Goal: Task Accomplishment & Management: Manage account settings

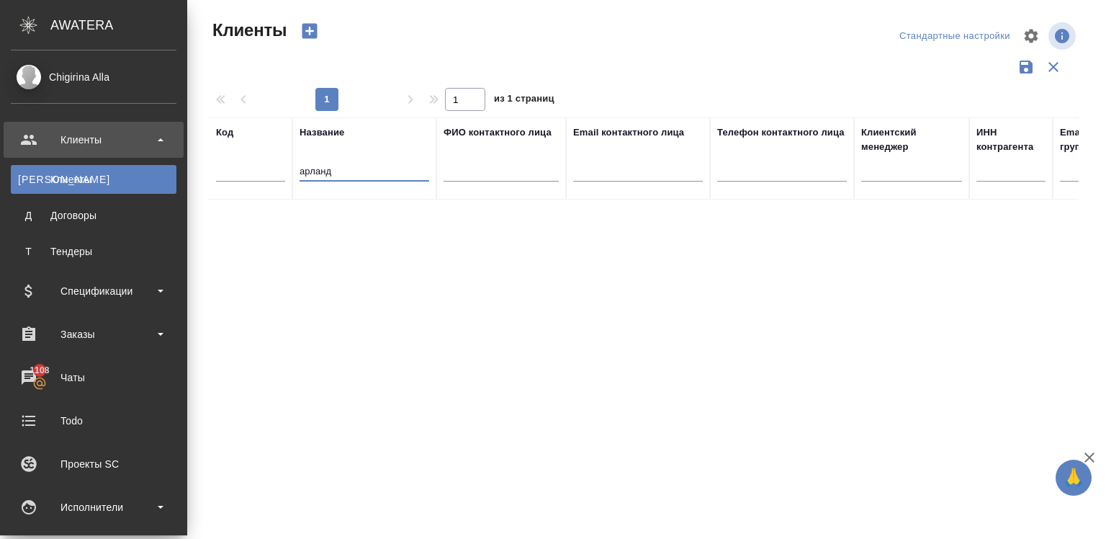
select select "RU"
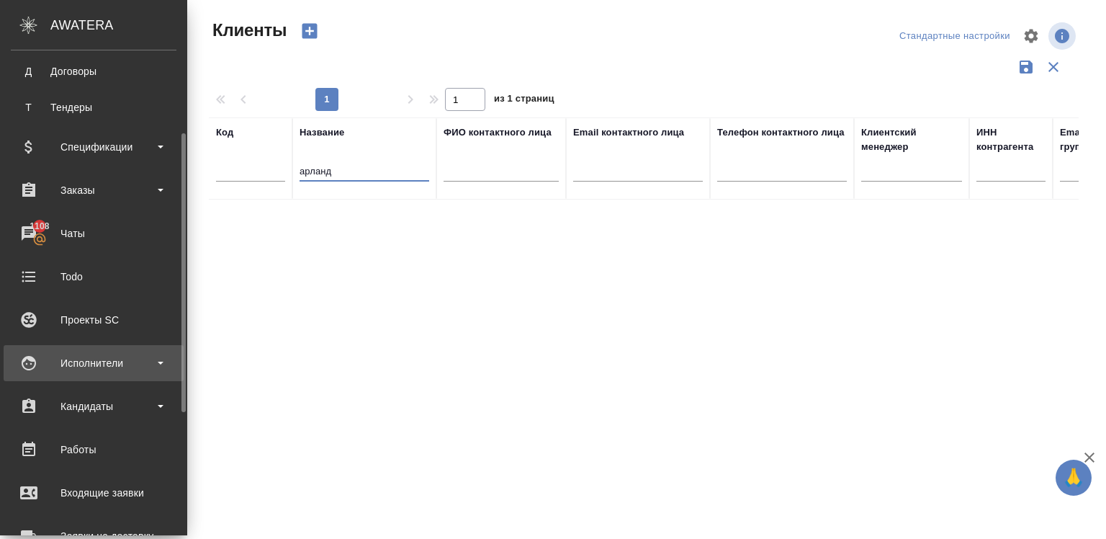
scroll to position [144, 0]
click at [54, 349] on div "Исполнители" at bounding box center [94, 363] width 180 height 36
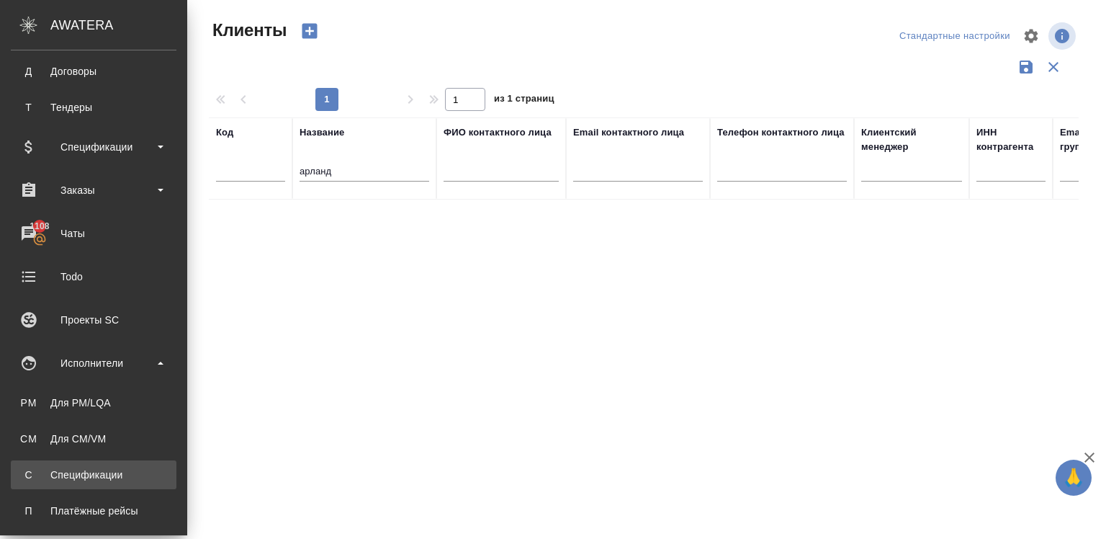
click at [63, 475] on div "Спецификации" at bounding box center [93, 474] width 151 height 14
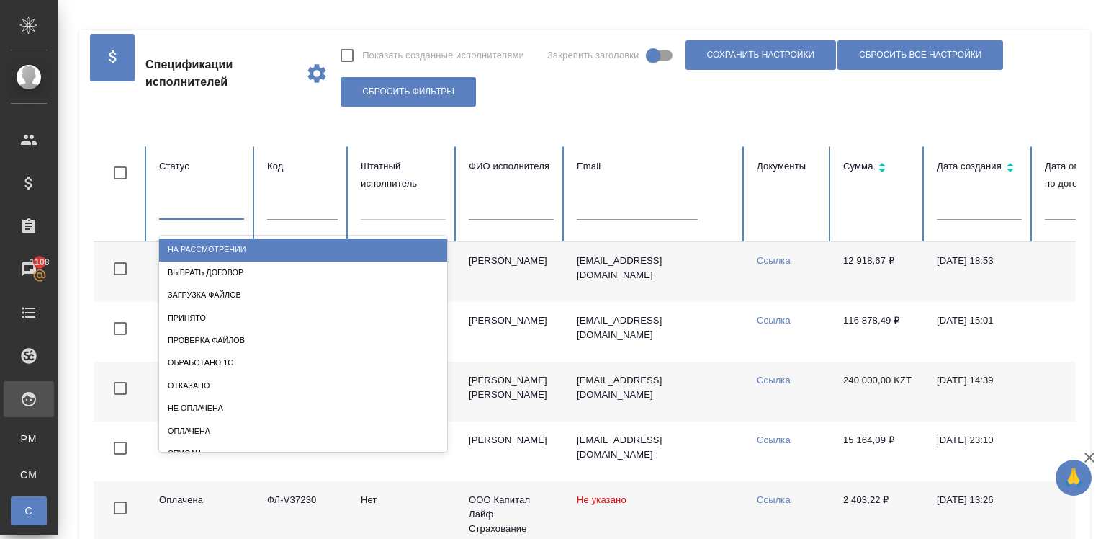
click at [213, 200] on div at bounding box center [201, 205] width 85 height 21
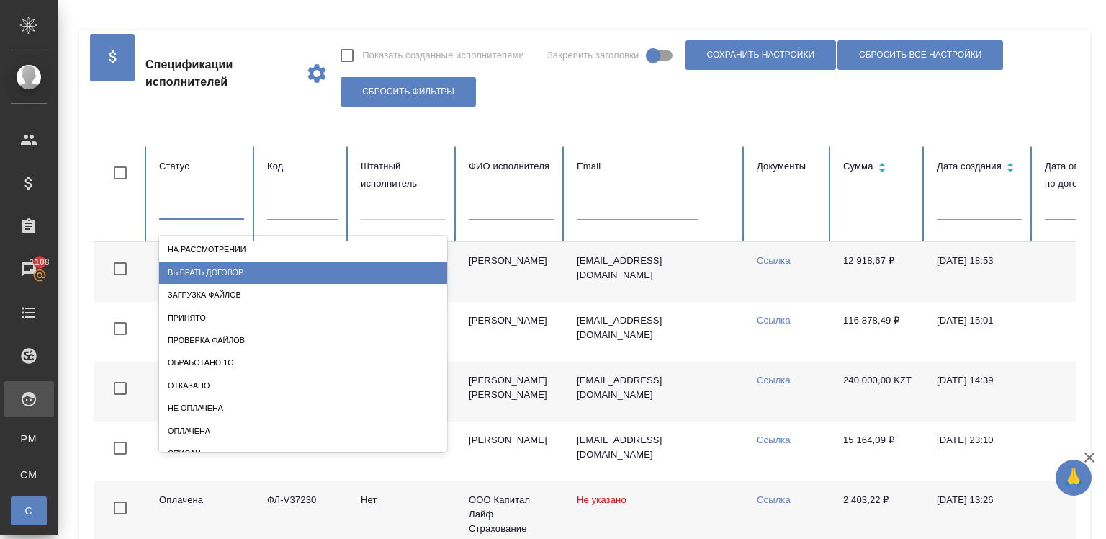
click at [233, 264] on div "Выбрать договор" at bounding box center [303, 272] width 288 height 22
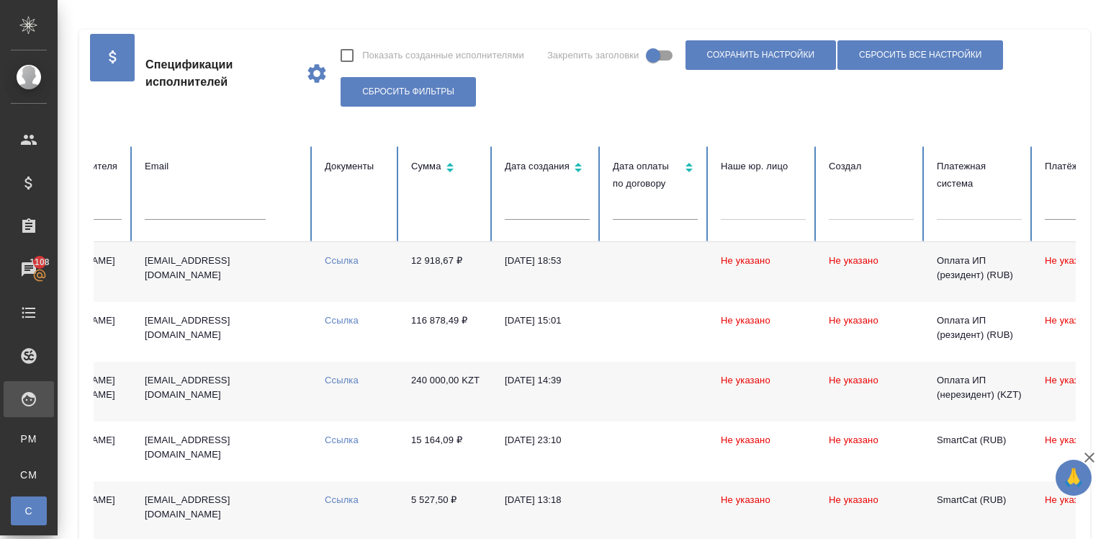
scroll to position [0, 570]
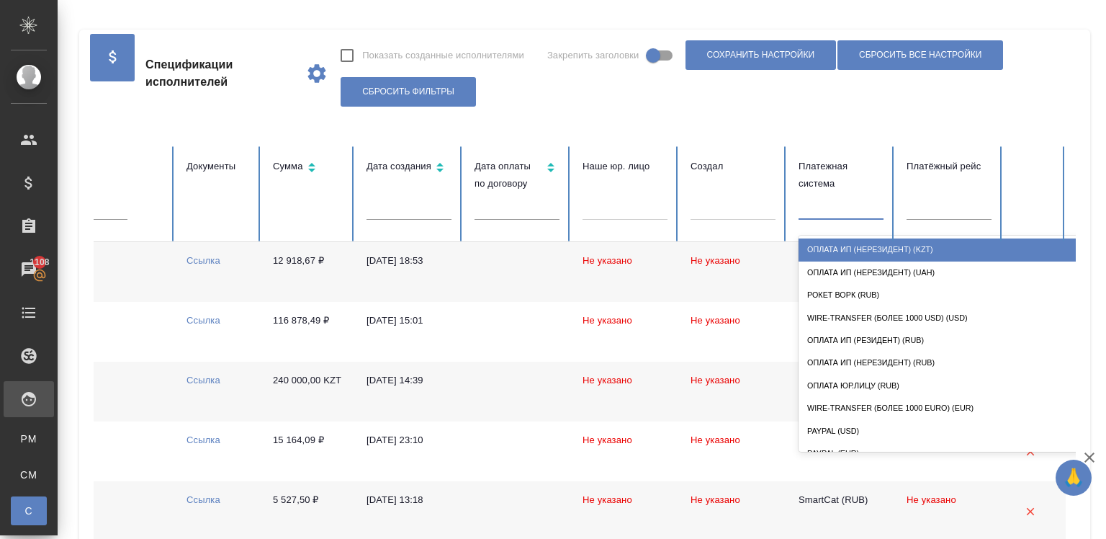
click at [835, 202] on div at bounding box center [841, 205] width 85 height 21
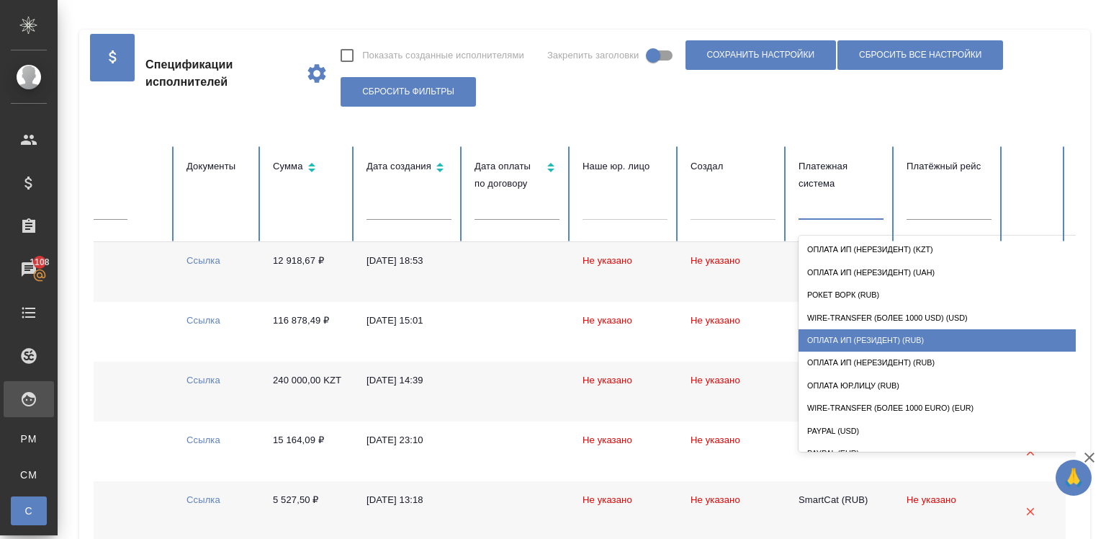
click at [855, 331] on div "Оплата ИП (резидент) (RUB)" at bounding box center [943, 340] width 288 height 22
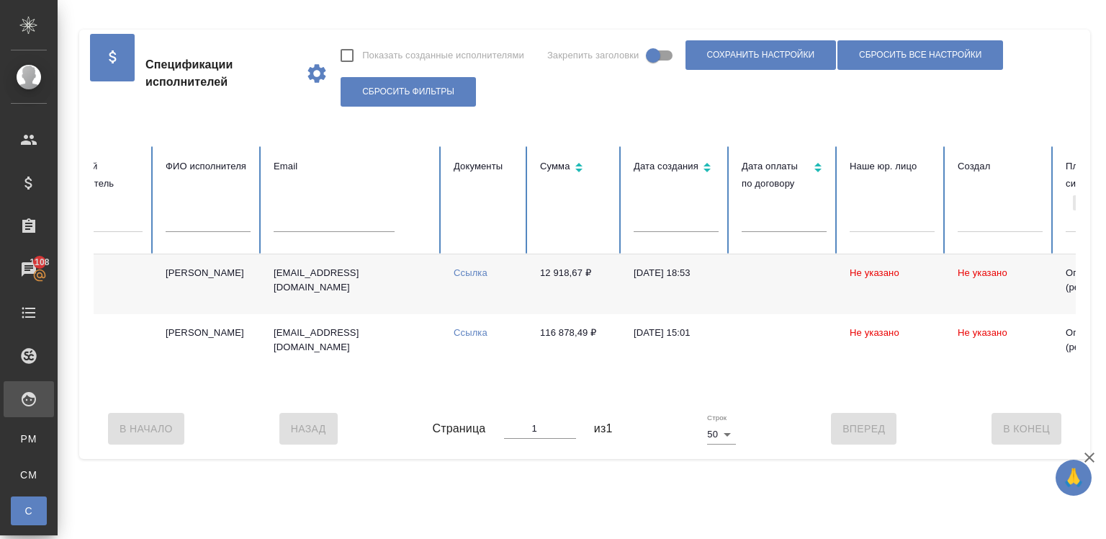
scroll to position [0, 0]
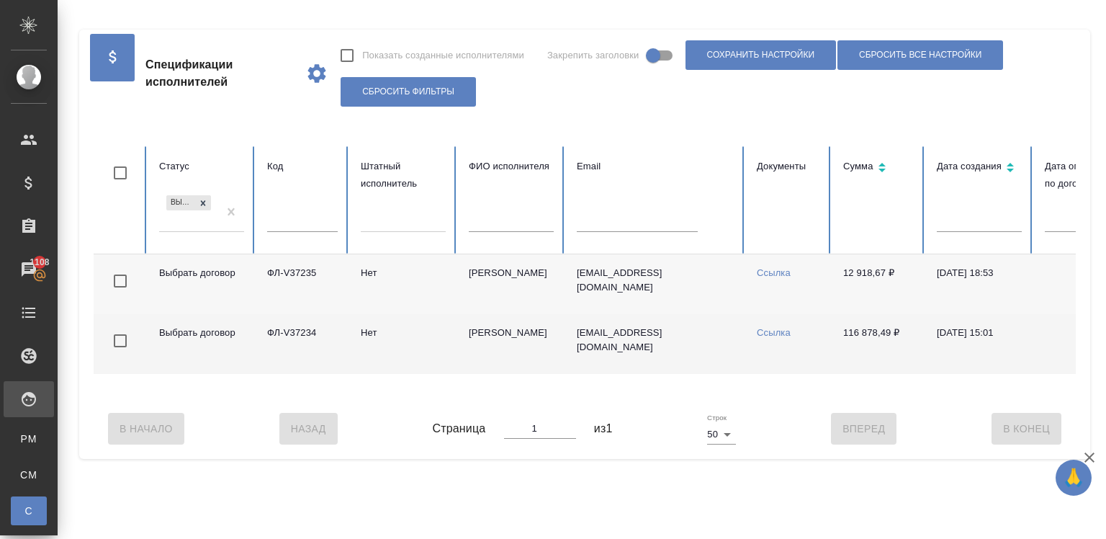
click at [395, 351] on td "Нет" at bounding box center [403, 344] width 108 height 60
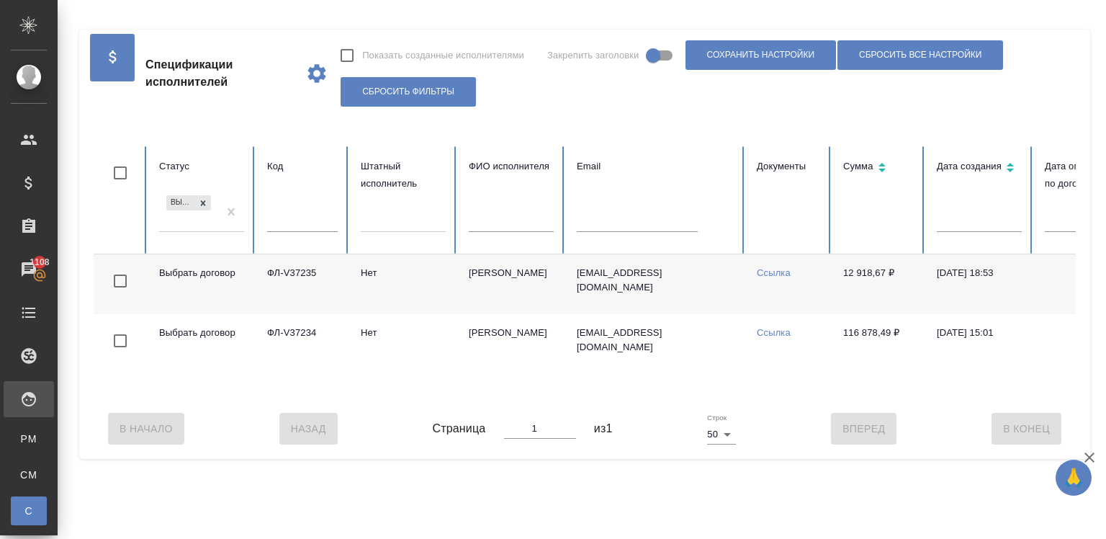
click at [263, 270] on td "ФЛ-V37235" at bounding box center [303, 284] width 94 height 60
click at [201, 201] on icon at bounding box center [203, 202] width 5 height 5
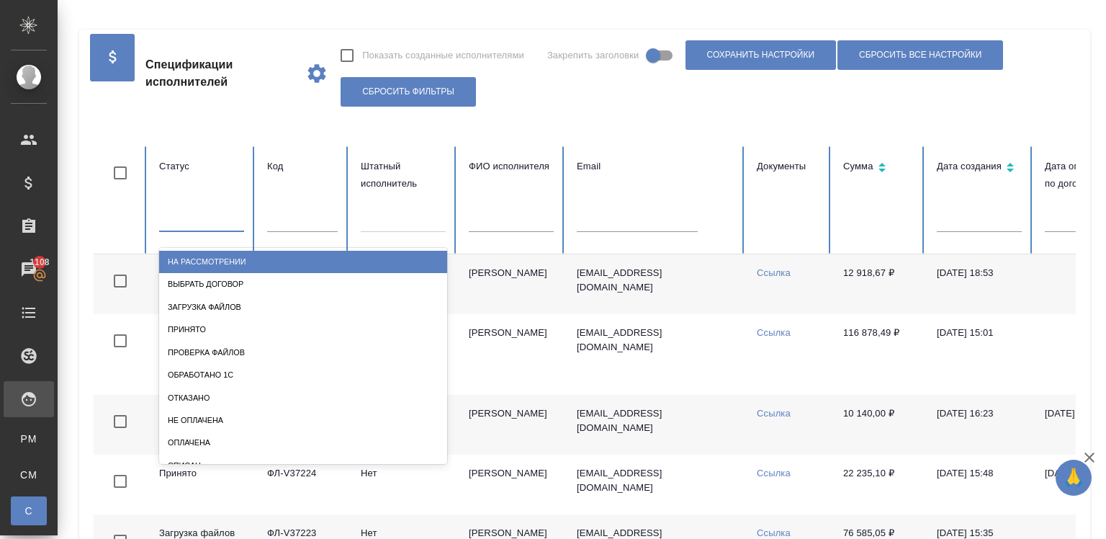
click at [205, 221] on div at bounding box center [201, 217] width 85 height 21
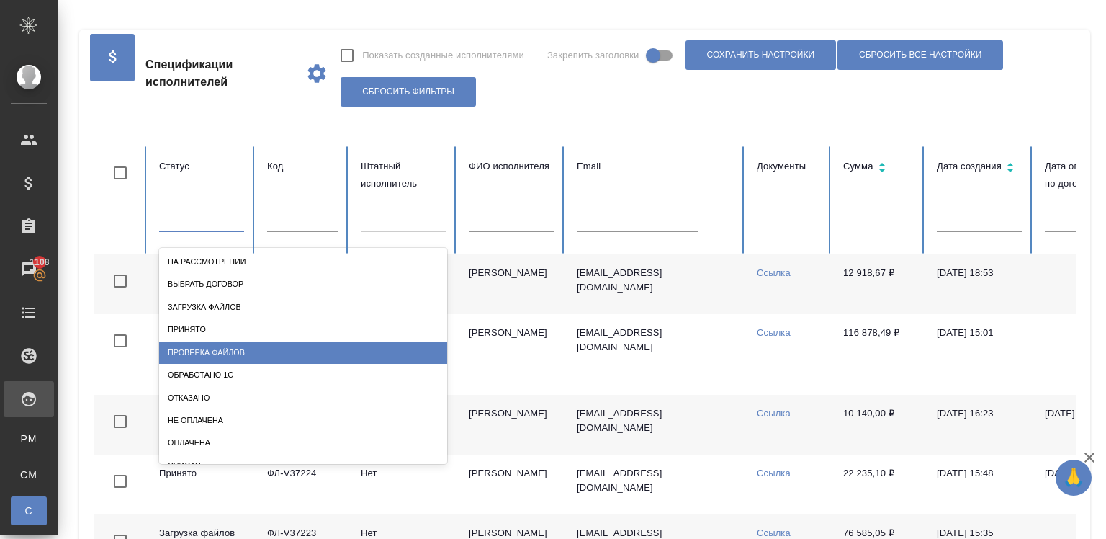
click at [202, 346] on div "Проверка файлов" at bounding box center [303, 352] width 288 height 22
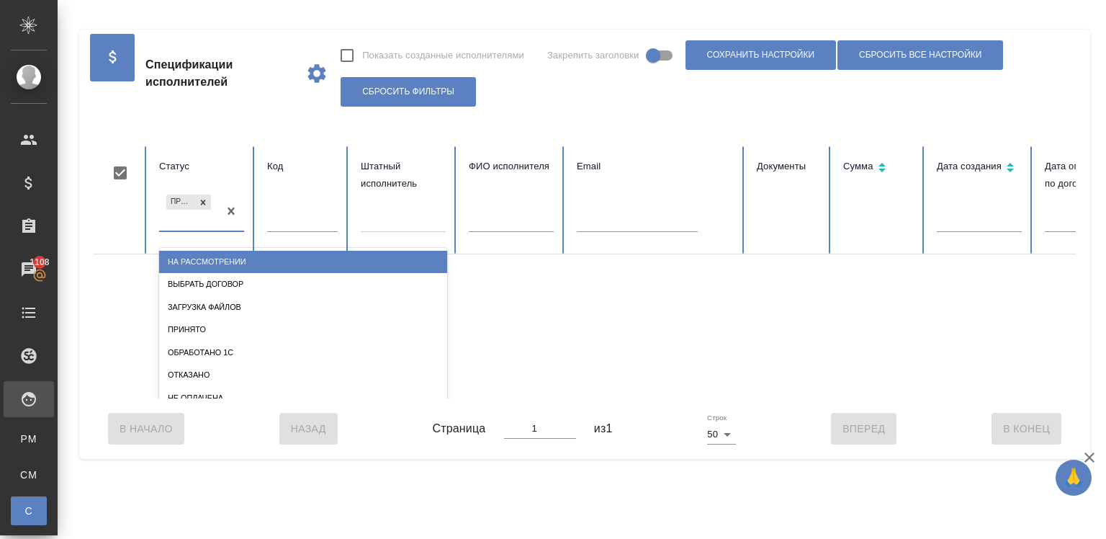
click at [189, 201] on div "Проверка файлов" at bounding box center [180, 201] width 29 height 15
click at [199, 201] on icon at bounding box center [203, 202] width 10 height 10
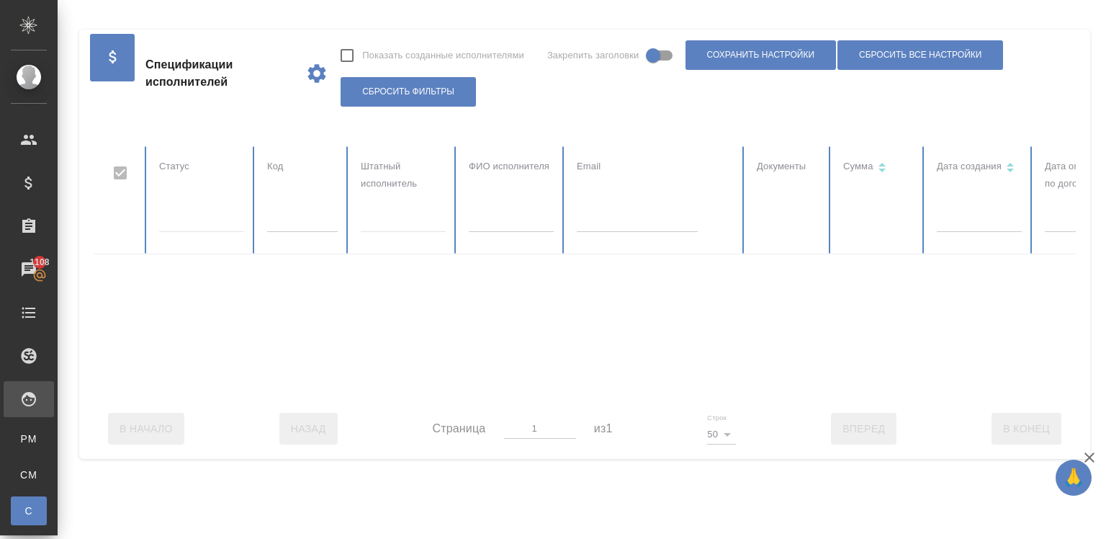
scroll to position [0, 560]
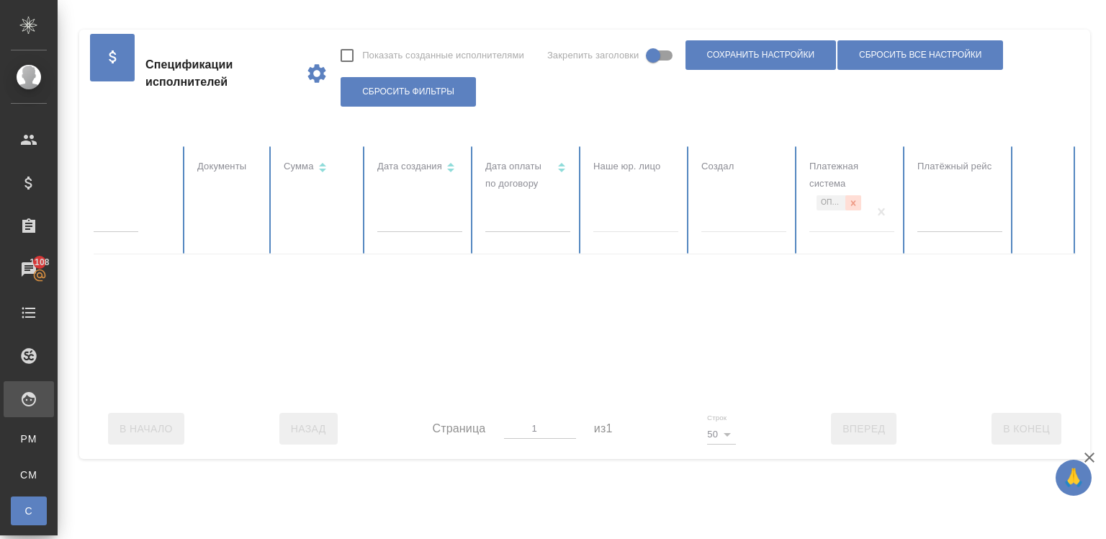
checkbox input "false"
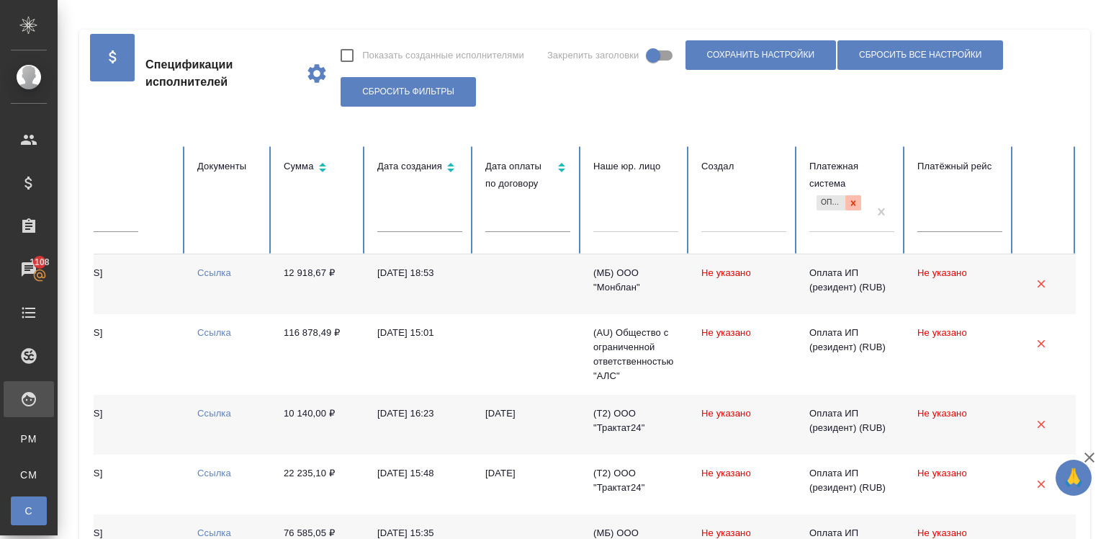
click at [848, 198] on icon at bounding box center [853, 203] width 10 height 10
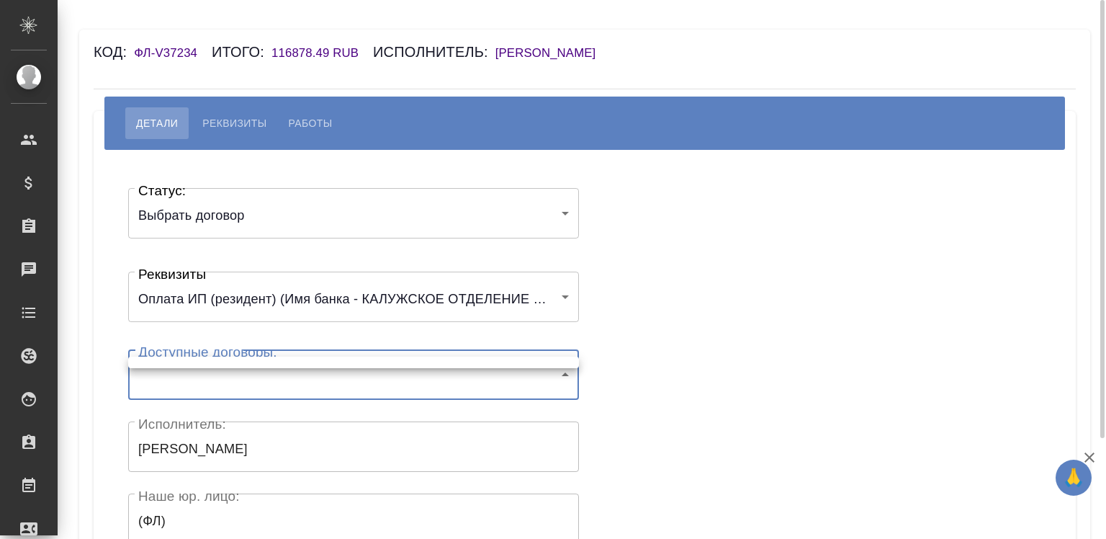
click at [200, 356] on body "🙏 .cls-1 fill:#fff; AWATERA Chigirina Alla Клиенты Спецификации Заказы Чаты Tod…" at bounding box center [553, 269] width 1106 height 539
click at [200, 360] on ul at bounding box center [353, 362] width 451 height 12
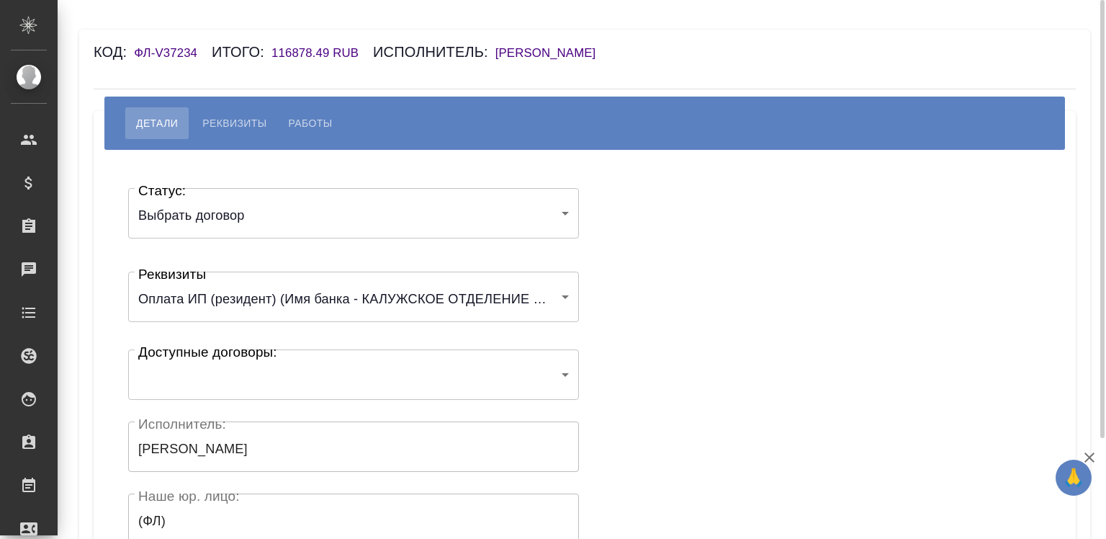
click at [518, 62] on div "Код: ФЛ-V37234 Итого: 116878.49 RUB Исполнитель: Скляренко Ольга Николаевна" at bounding box center [503, 51] width 819 height 23
click at [511, 55] on h6 "[PERSON_NAME]" at bounding box center [552, 53] width 115 height 14
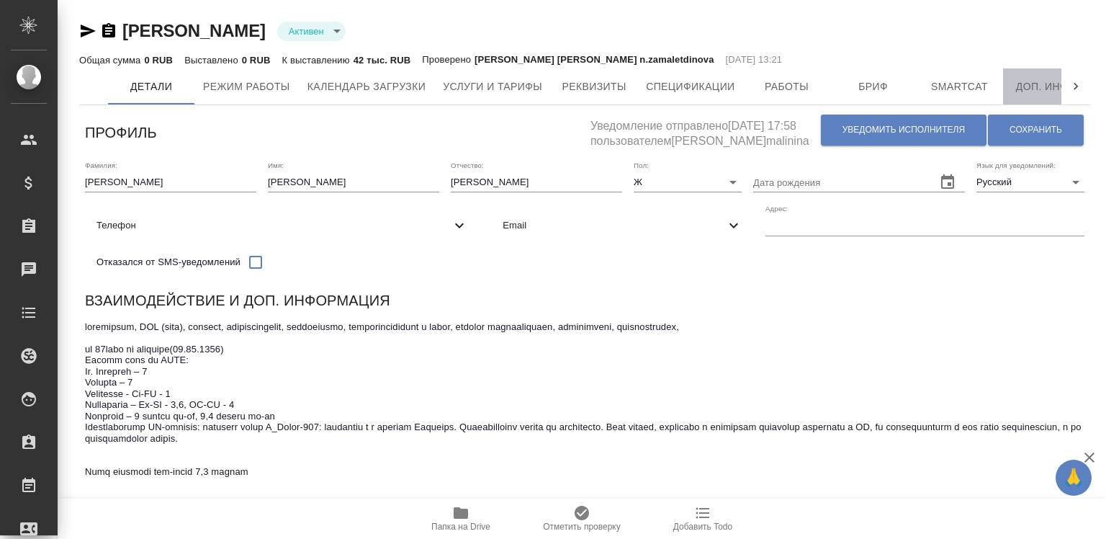
click at [1056, 82] on span "Доп. инфо" at bounding box center [1046, 87] width 69 height 18
click at [1067, 84] on div at bounding box center [1075, 86] width 29 height 36
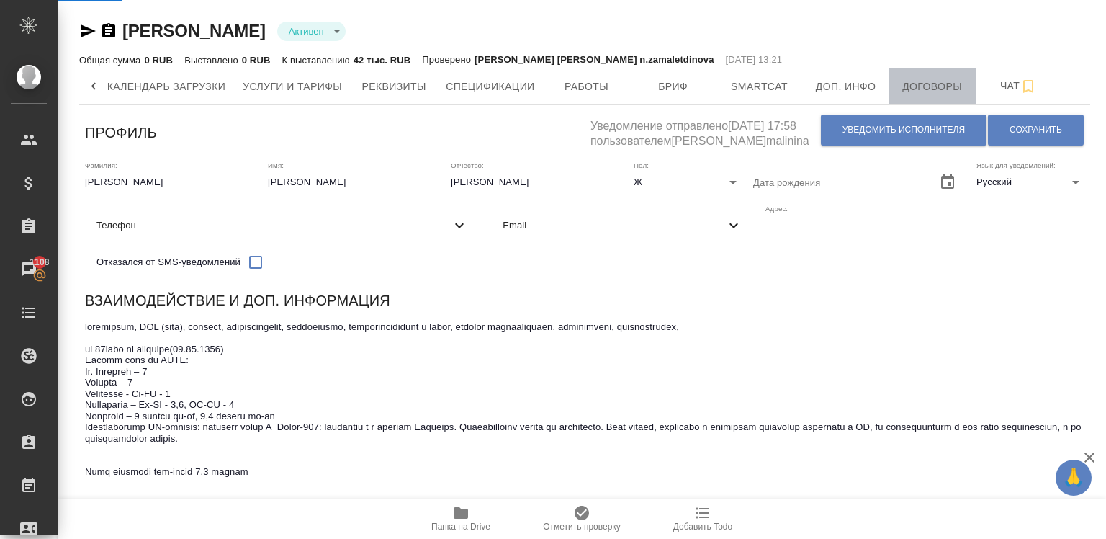
click at [928, 83] on span "Договоры" at bounding box center [932, 87] width 69 height 18
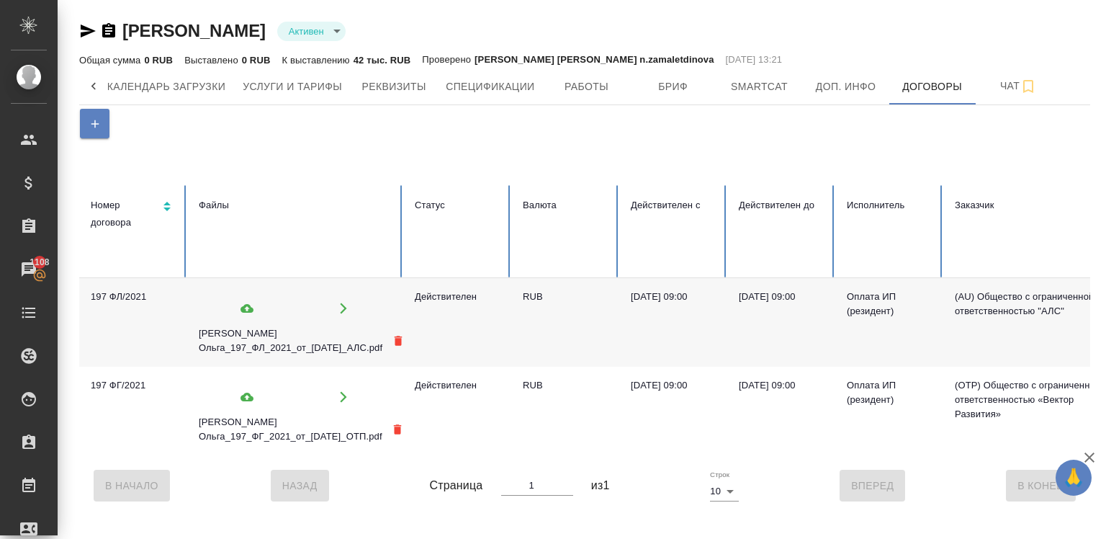
scroll to position [0, 248]
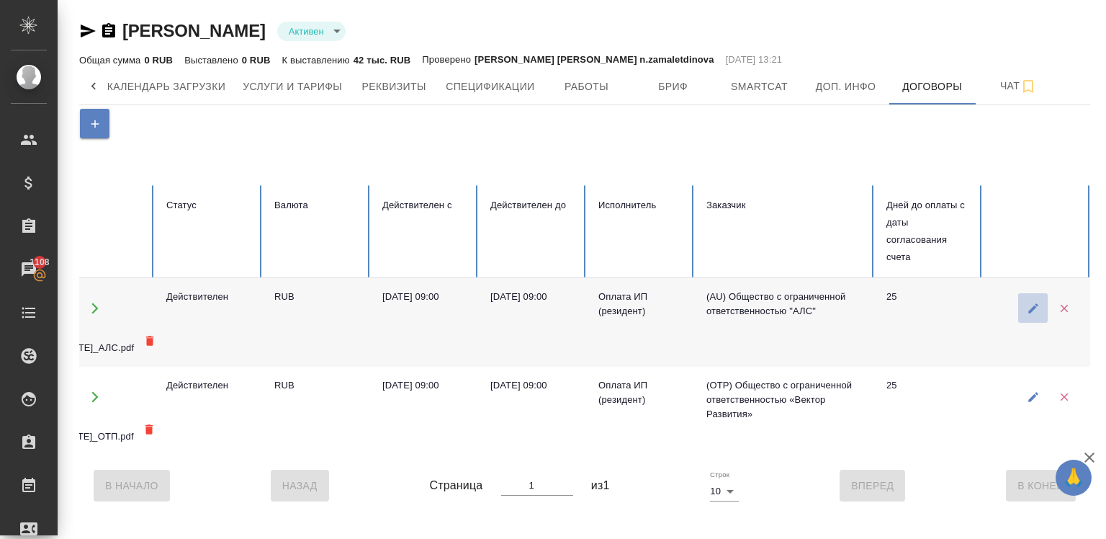
click at [1021, 306] on button "button" at bounding box center [1033, 308] width 30 height 30
type textarea "197 ФЛ/2021"
type input "valid"
type input "RUB"
type input "5cdde578750bbd7936e7cb3f"
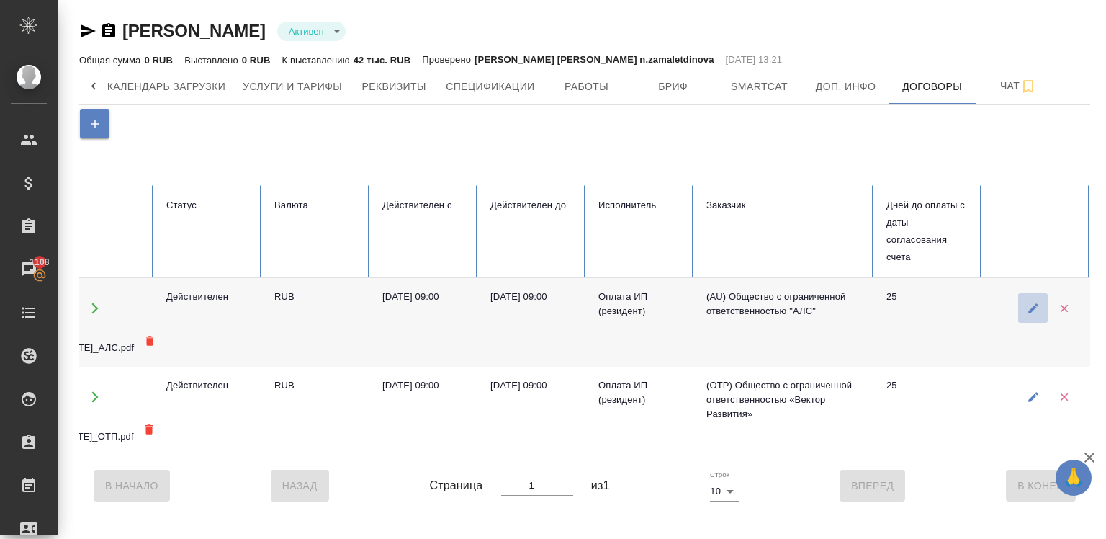
type input "60a21c6f1763a569ff087637"
type input "15.04.2021 09:00"
type input "15.04.2022 09:00"
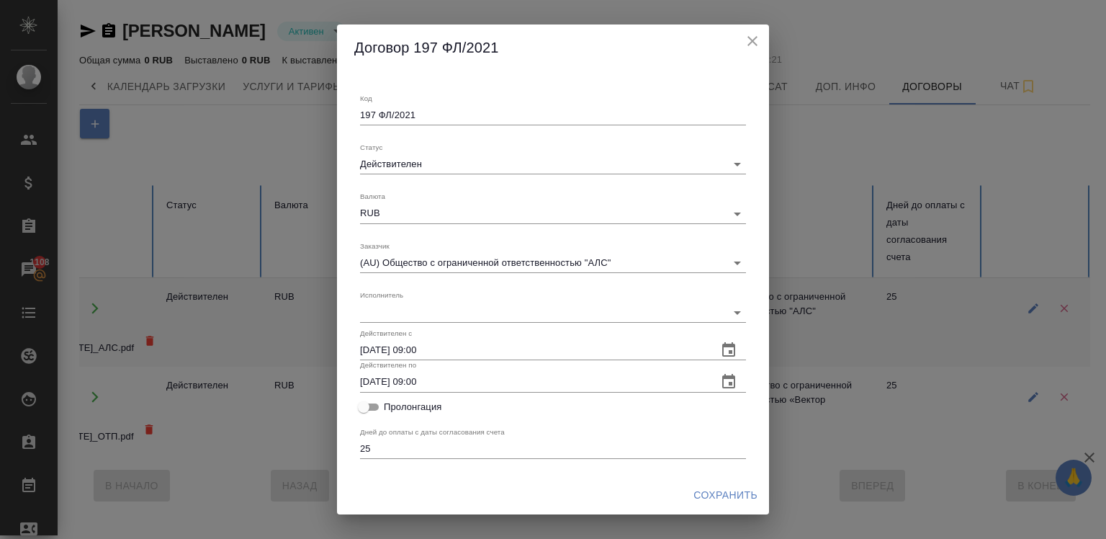
click at [617, 300] on div "Исполнитель ​ 60a21c6f1763a569ff087637" at bounding box center [553, 306] width 386 height 32
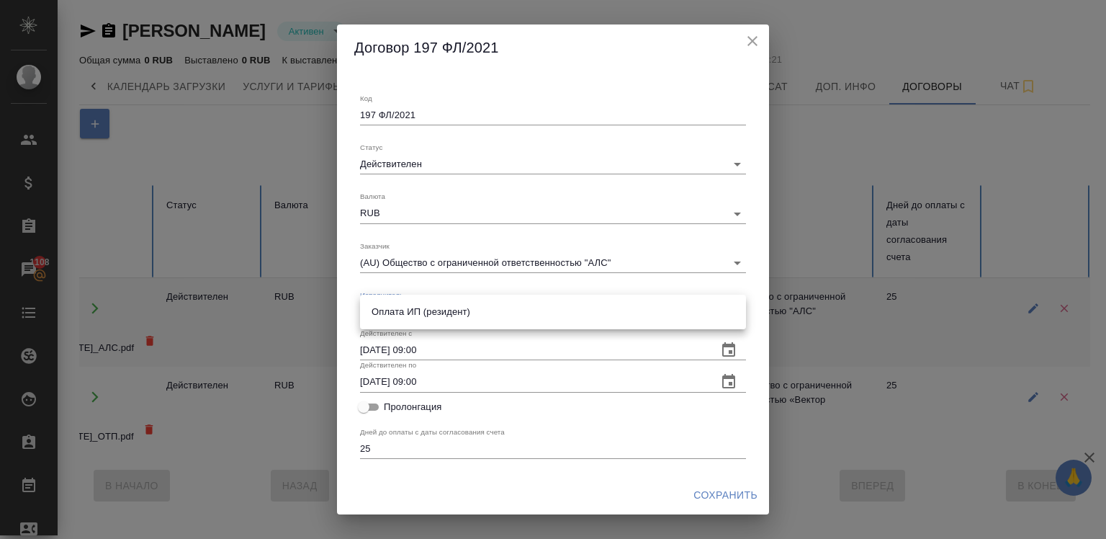
click at [612, 313] on body "🙏 .cls-1 fill:#fff; AWATERA Chigirina Alla Клиенты Спецификации Заказы 1108 Чат…" at bounding box center [553, 269] width 1106 height 539
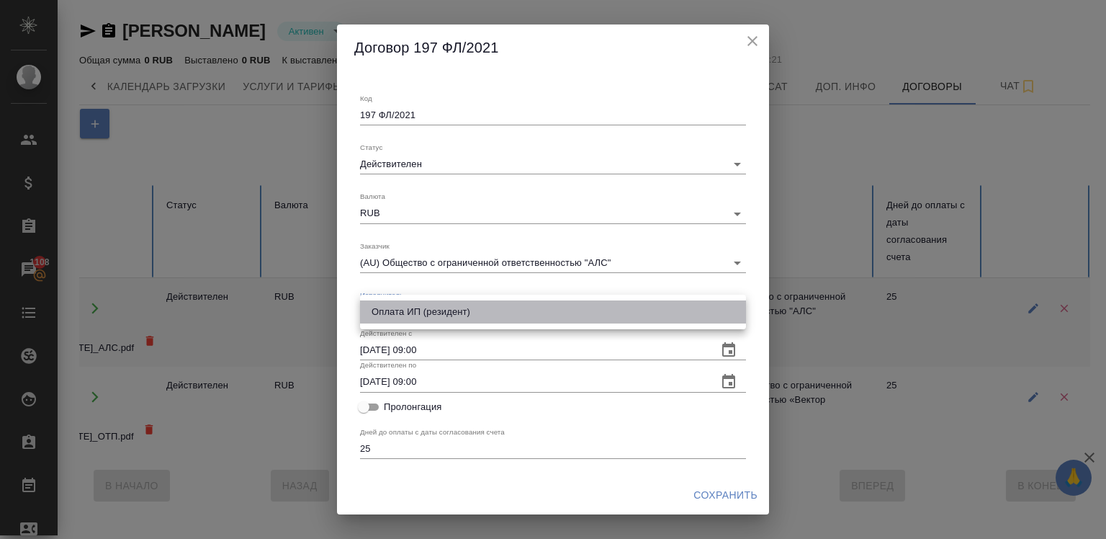
click at [612, 313] on li "Оплата ИП (резидент)" at bounding box center [553, 311] width 386 height 23
type input "671789245e1b43ec29ac1aa5"
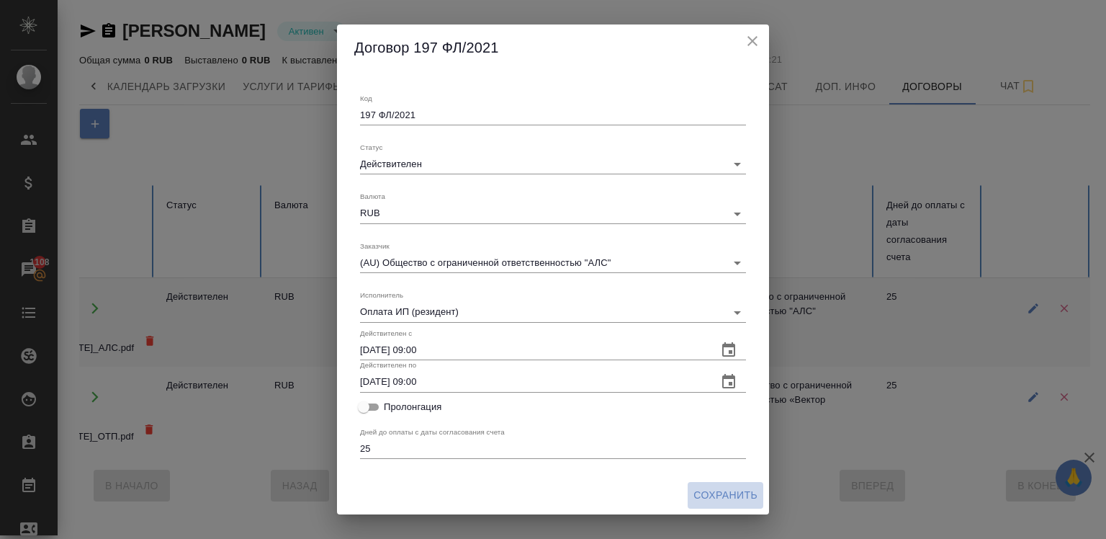
click at [715, 495] on span "Сохранить" at bounding box center [725, 495] width 64 height 18
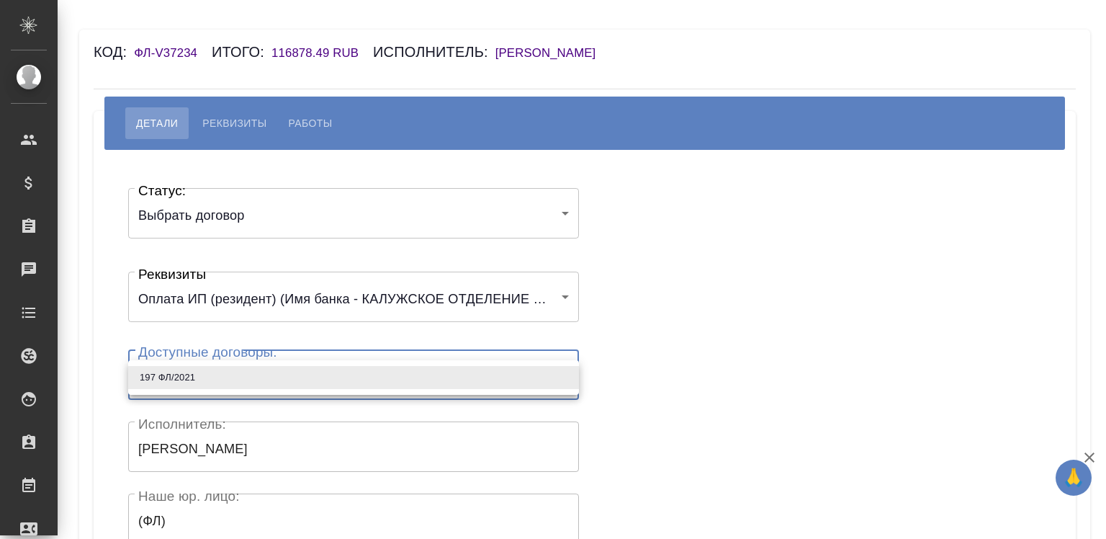
click at [222, 380] on body "🙏 .cls-1 fill:#fff; AWATERA Chigirina Alla Клиенты Спецификации Заказы Чаты Tod…" at bounding box center [553, 269] width 1106 height 539
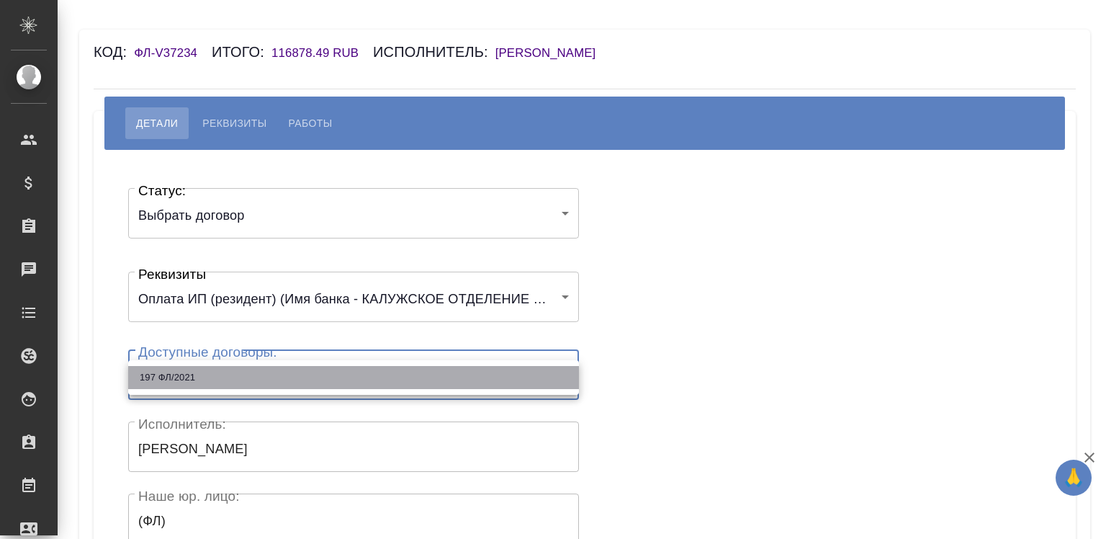
click at [222, 380] on li "197 ФЛ/2021" at bounding box center [353, 377] width 451 height 23
type input "60a21d071763a569ff08765d"
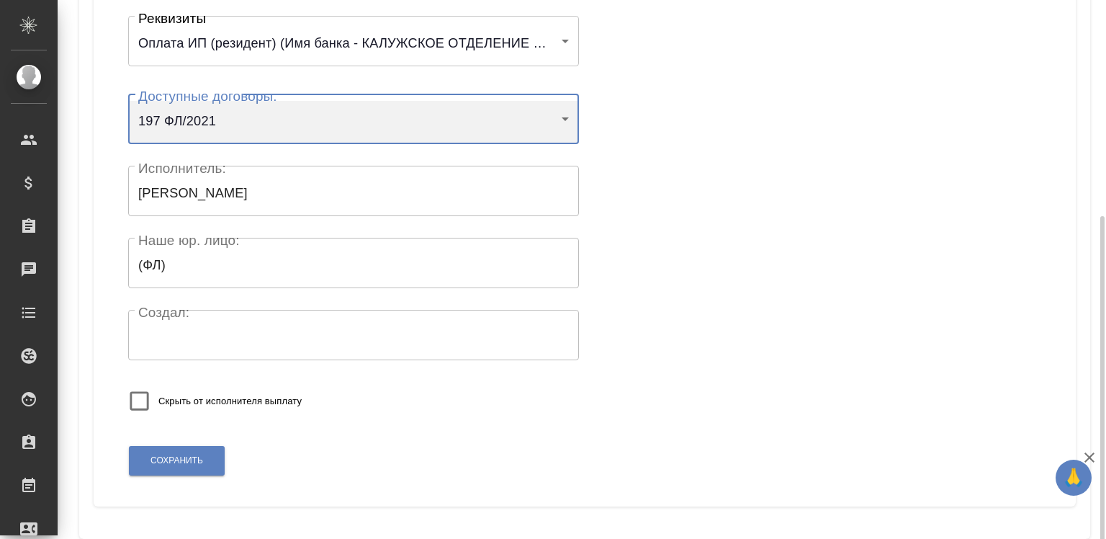
scroll to position [285, 0]
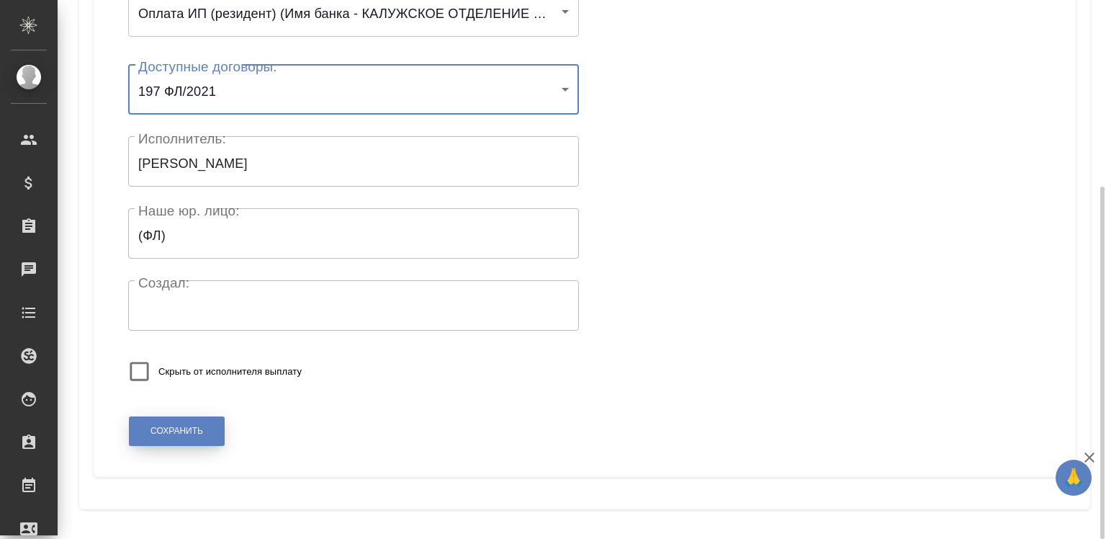
click at [204, 427] on button "Сохранить" at bounding box center [177, 431] width 96 height 30
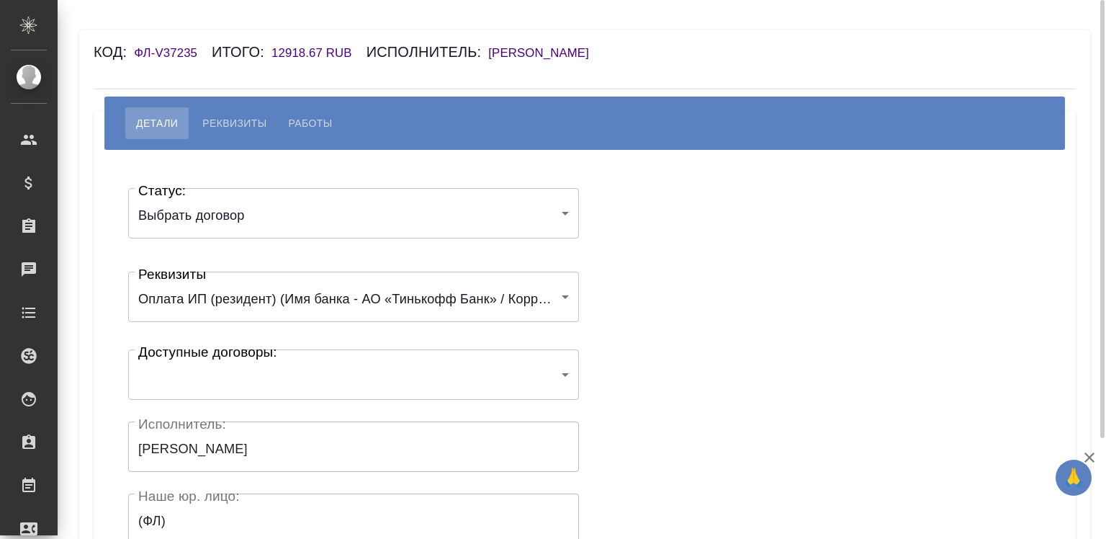
click at [239, 364] on body "🙏 .cls-1 fill:#fff; AWATERA Chigirina Alla Клиенты Спецификации Заказы Чаты Tod…" at bounding box center [553, 269] width 1106 height 539
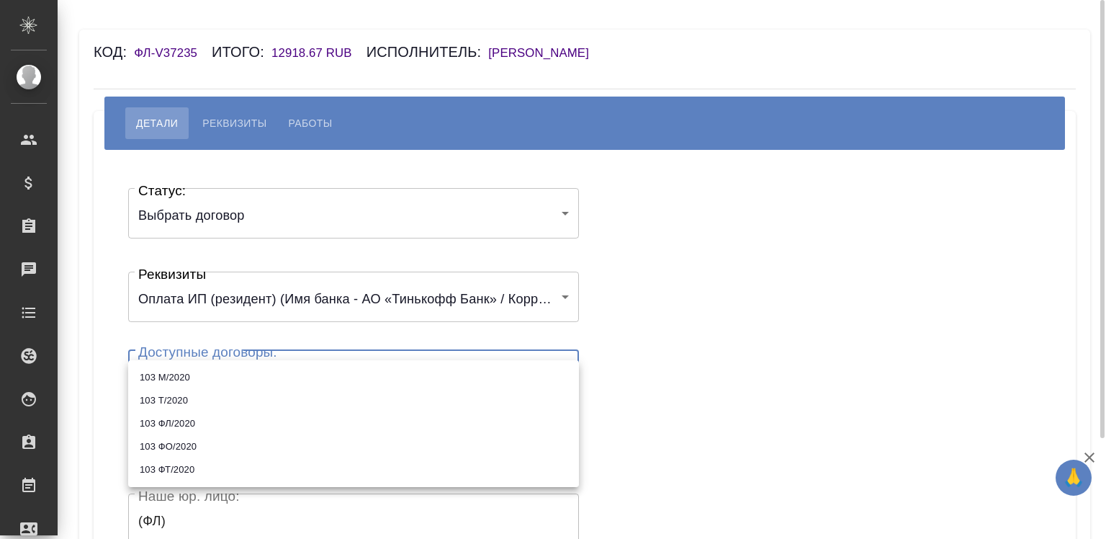
click at [239, 364] on ul "103 М/2020 103 Т/2020 103 ФЛ/2020 103 ФО/2020 103 ФТ/2020" at bounding box center [353, 423] width 451 height 127
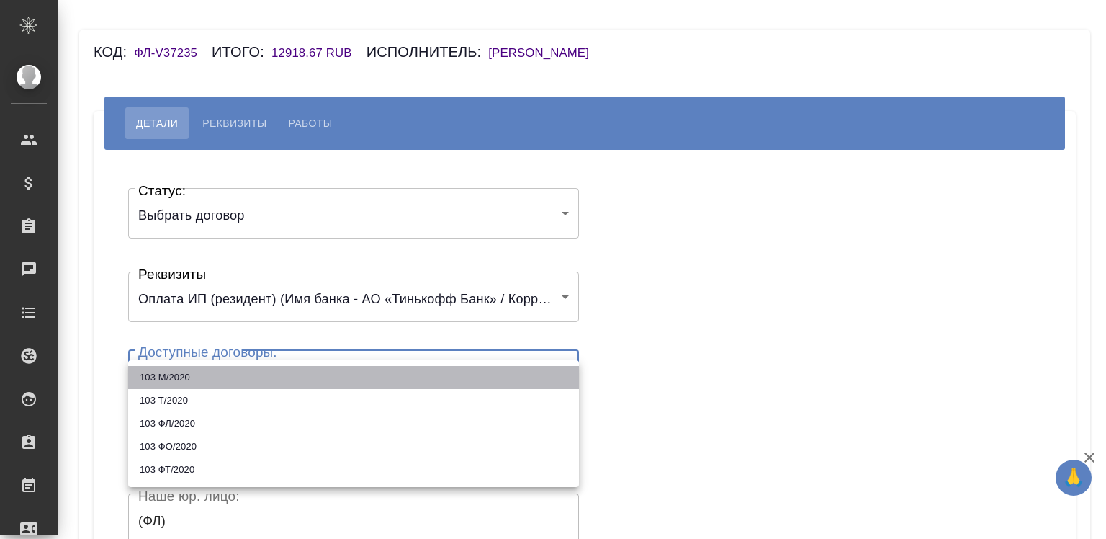
click at [235, 367] on li "103 М/2020" at bounding box center [353, 377] width 451 height 23
type input "5fe9d0630ec49f7cbe1e5ac1"
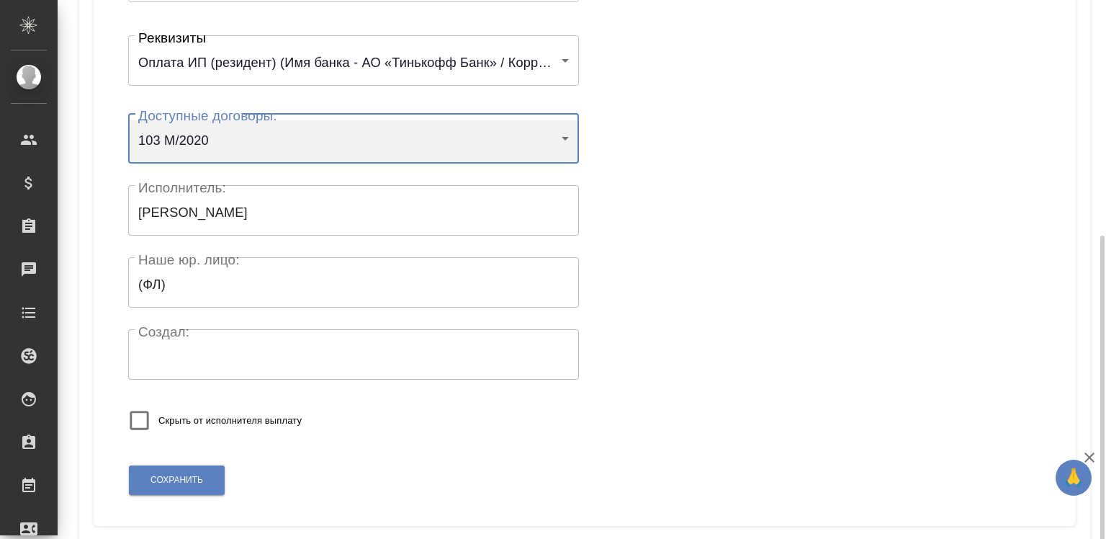
scroll to position [285, 0]
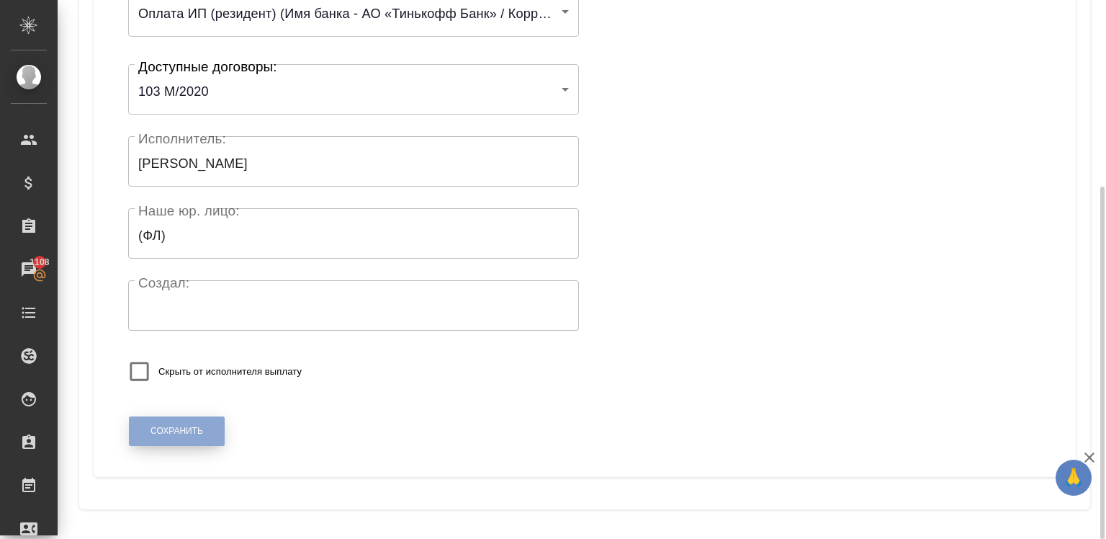
click at [170, 441] on button "Сохранить" at bounding box center [177, 431] width 96 height 30
